Goal: Find specific page/section: Find specific page/section

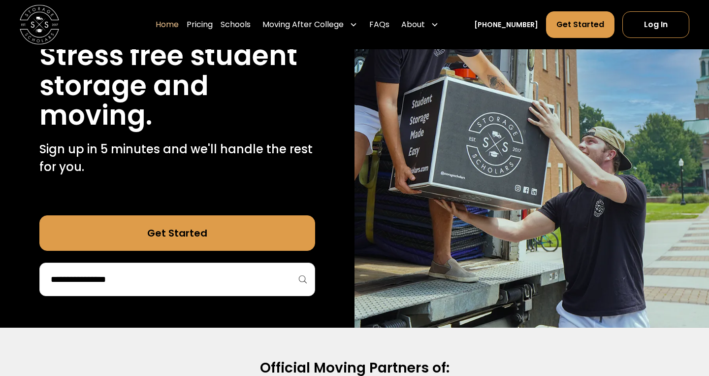
scroll to position [135, 0]
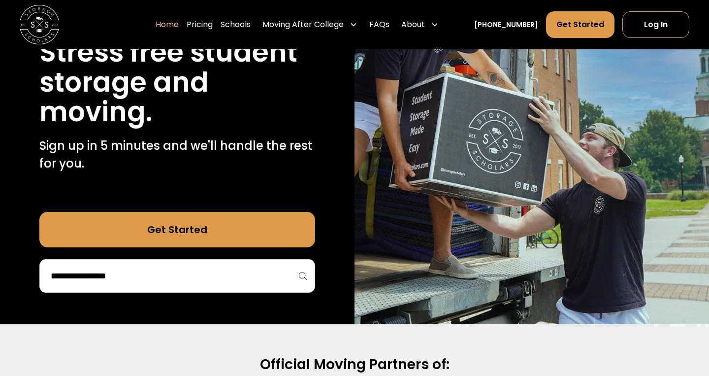
click at [192, 284] on div at bounding box center [177, 275] width 276 height 33
click at [168, 275] on input "search" at bounding box center [177, 275] width 255 height 17
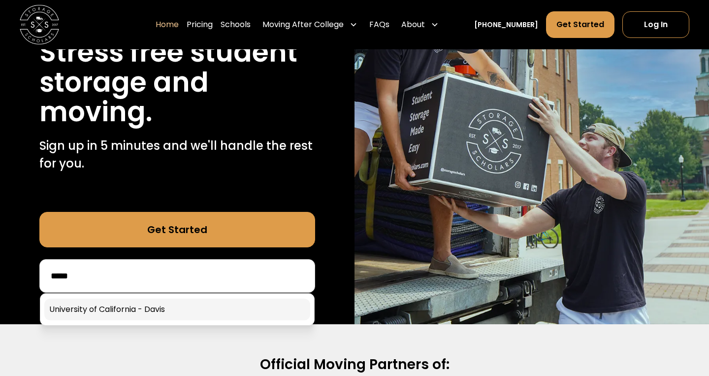
type input "*****"
click at [171, 308] on link at bounding box center [177, 309] width 266 height 22
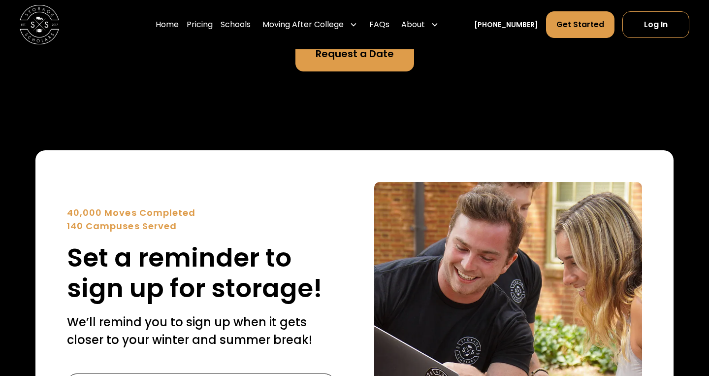
scroll to position [3674, 0]
